Goal: Information Seeking & Learning: Learn about a topic

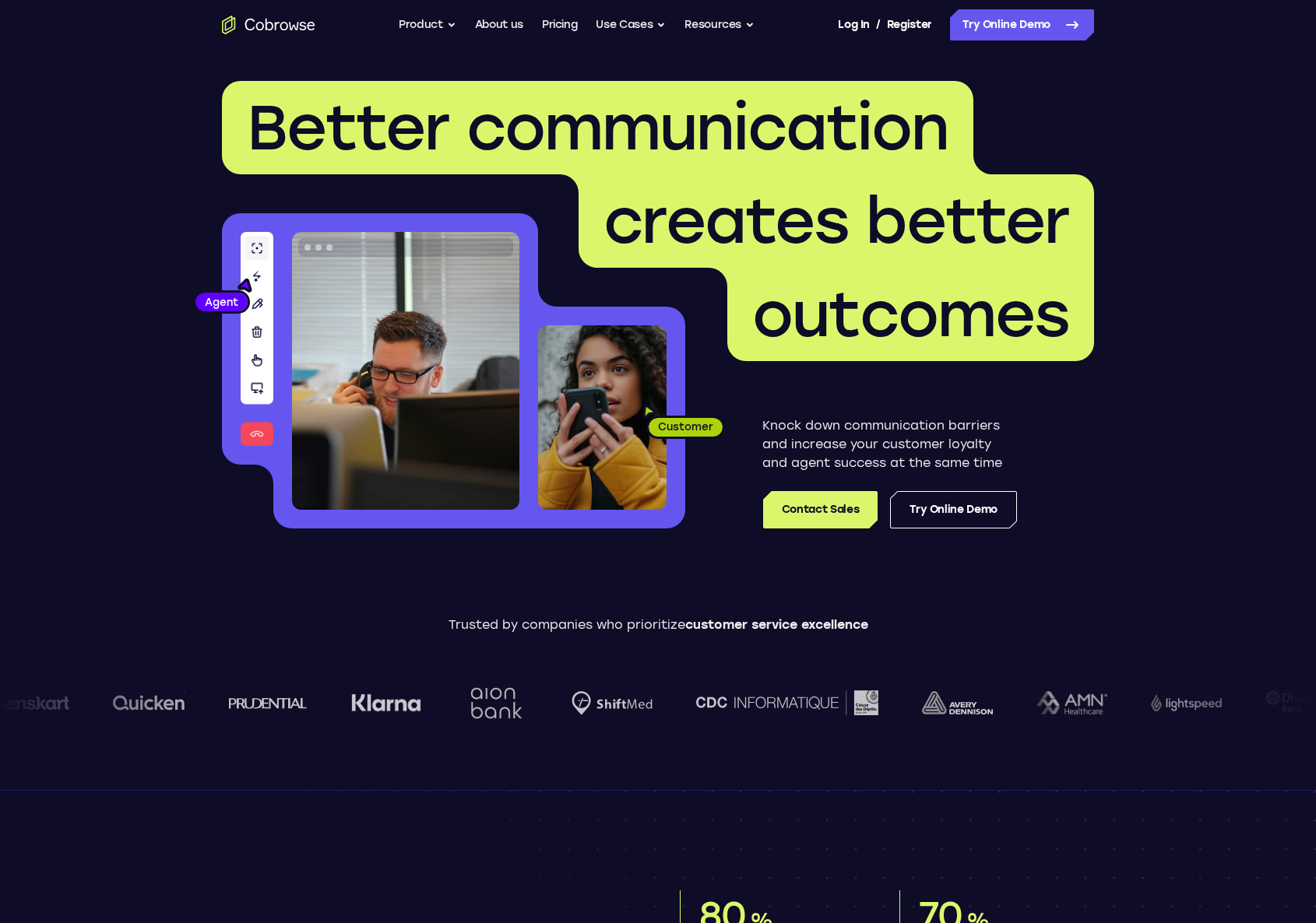
click at [668, 30] on ul "Go back Powerful, Flexible and Trustworthy. Avoid all extra friction for both A…" at bounding box center [576, 25] width 356 height 31
click at [663, 27] on button "Use Cases" at bounding box center [630, 25] width 70 height 31
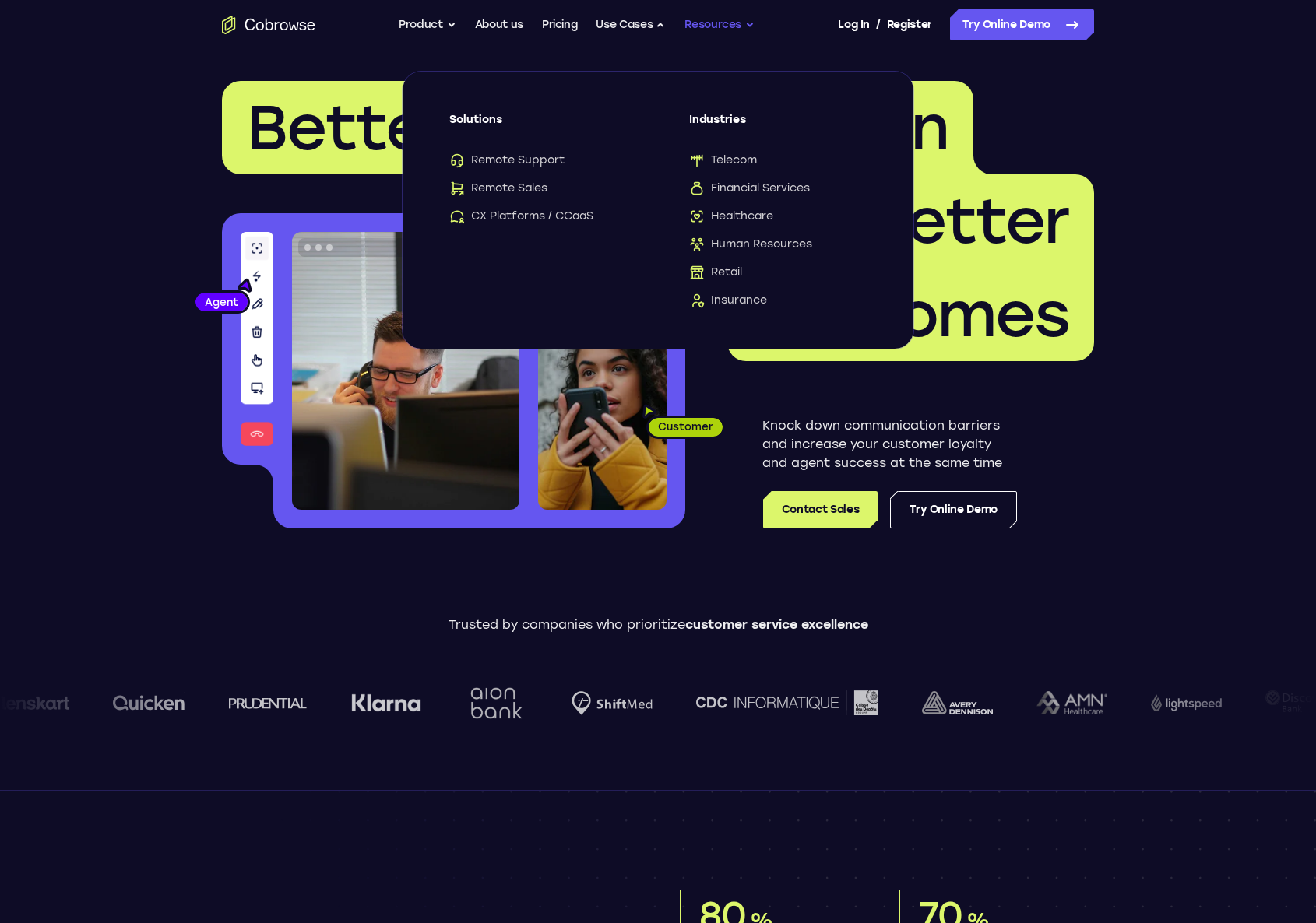
click at [702, 26] on button "Resources" at bounding box center [719, 25] width 70 height 31
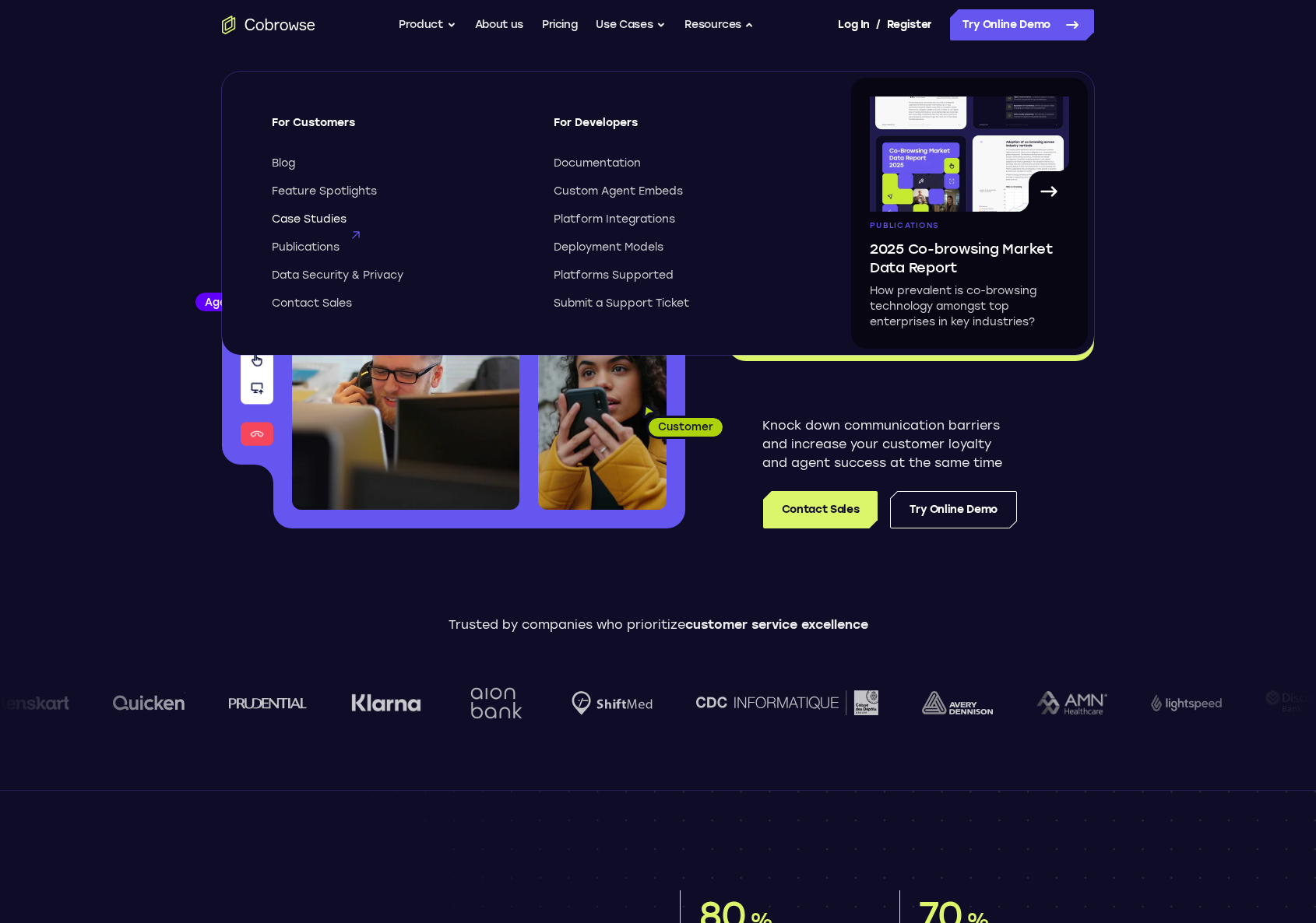
click at [312, 217] on span "Case Studies" at bounding box center [309, 219] width 75 height 16
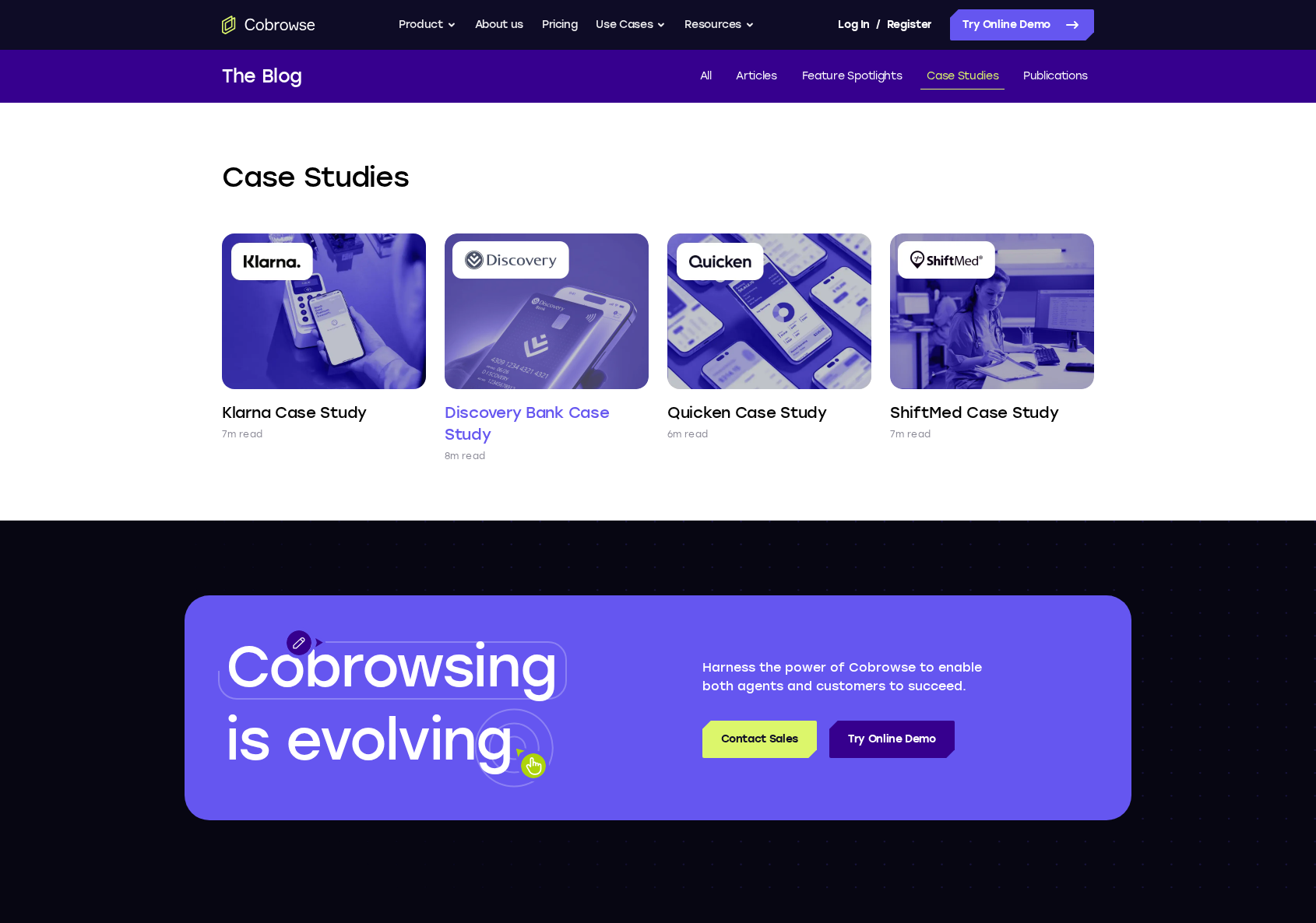
click at [469, 335] on img at bounding box center [547, 311] width 204 height 155
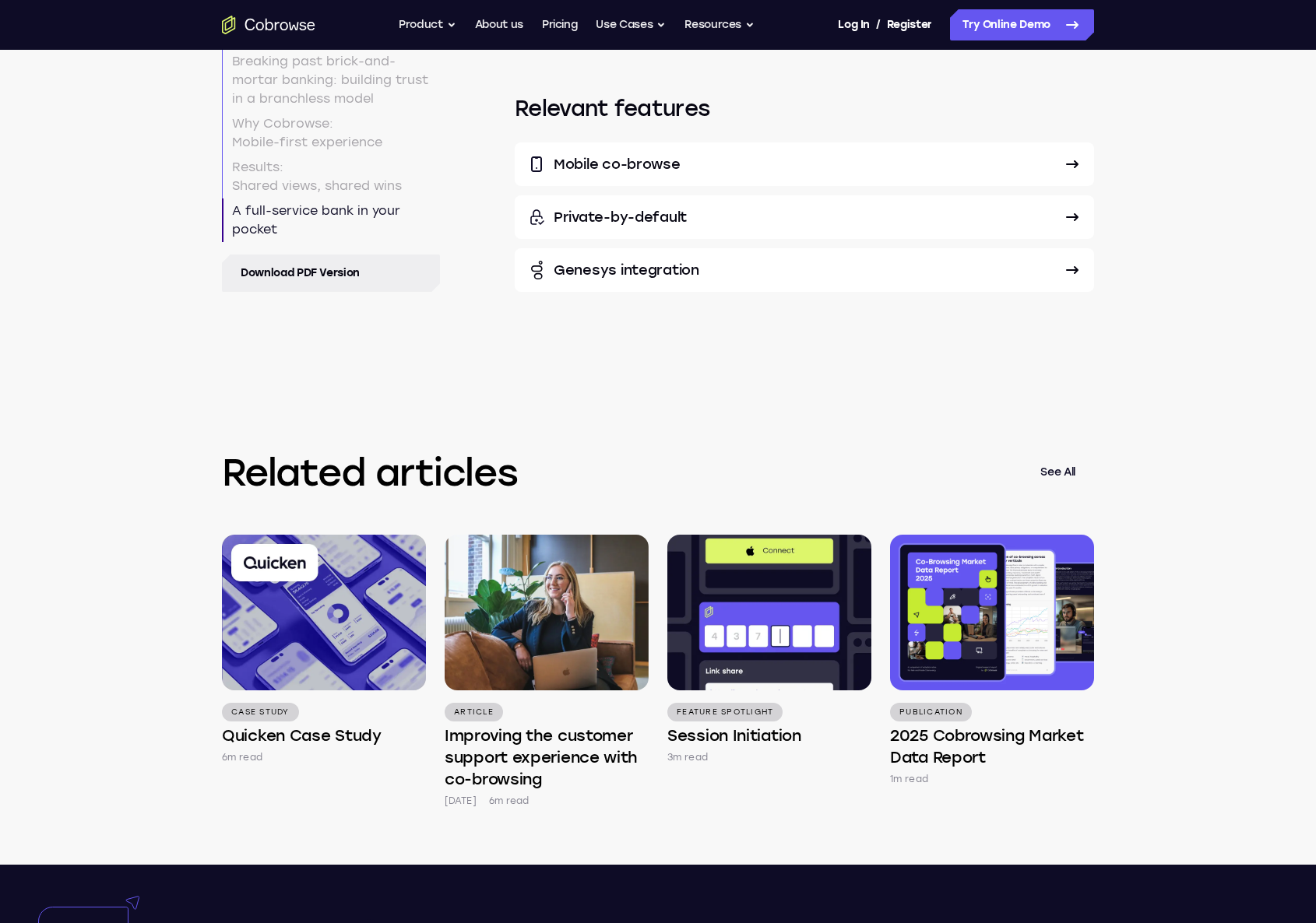
scroll to position [6605, 0]
